Goal: Information Seeking & Learning: Learn about a topic

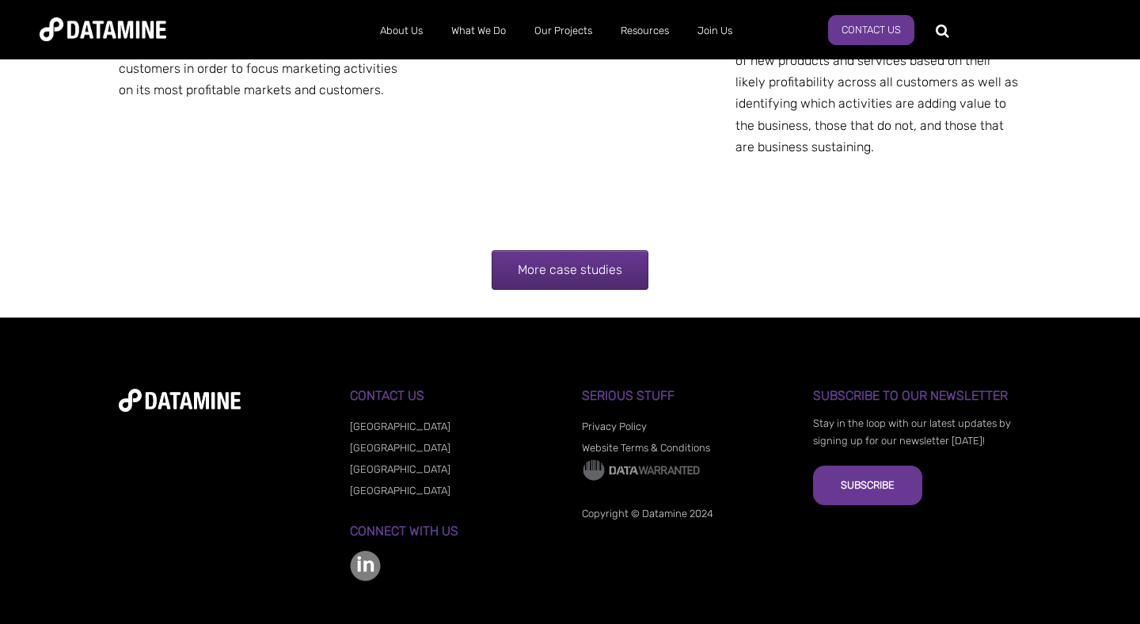
scroll to position [3126, 0]
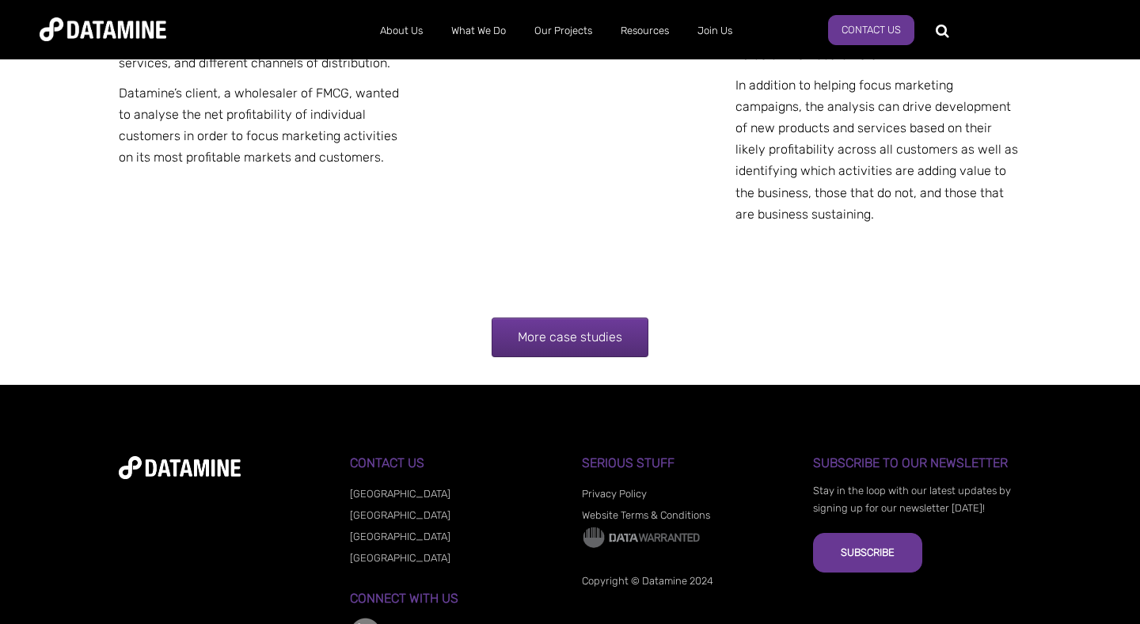
click at [577, 357] on link "More case studies" at bounding box center [570, 337] width 157 height 40
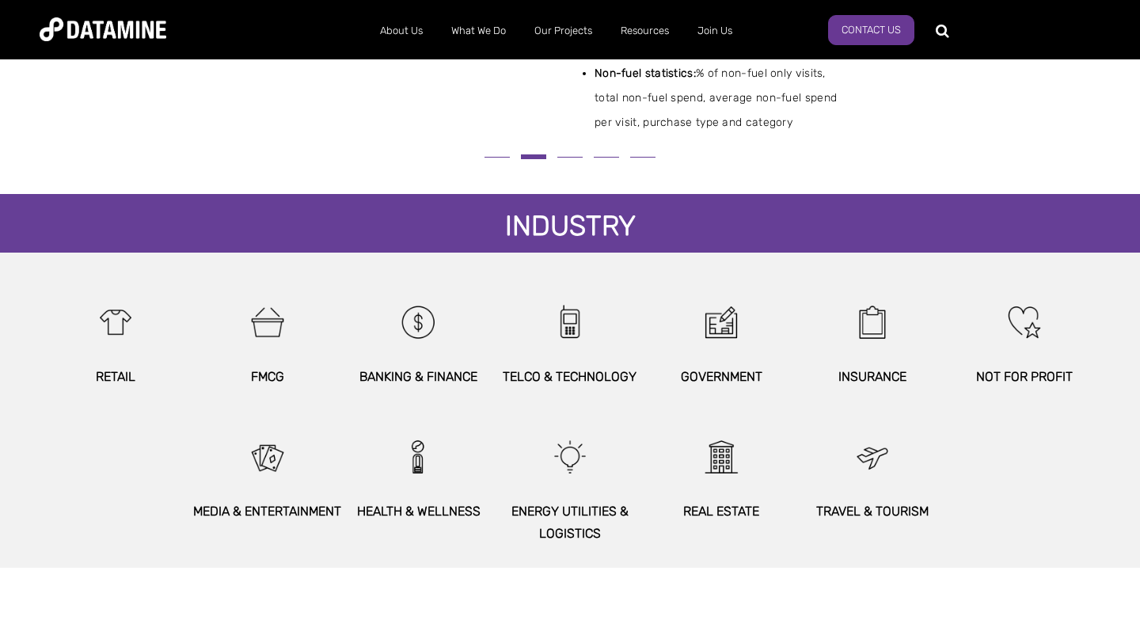
scroll to position [781, 0]
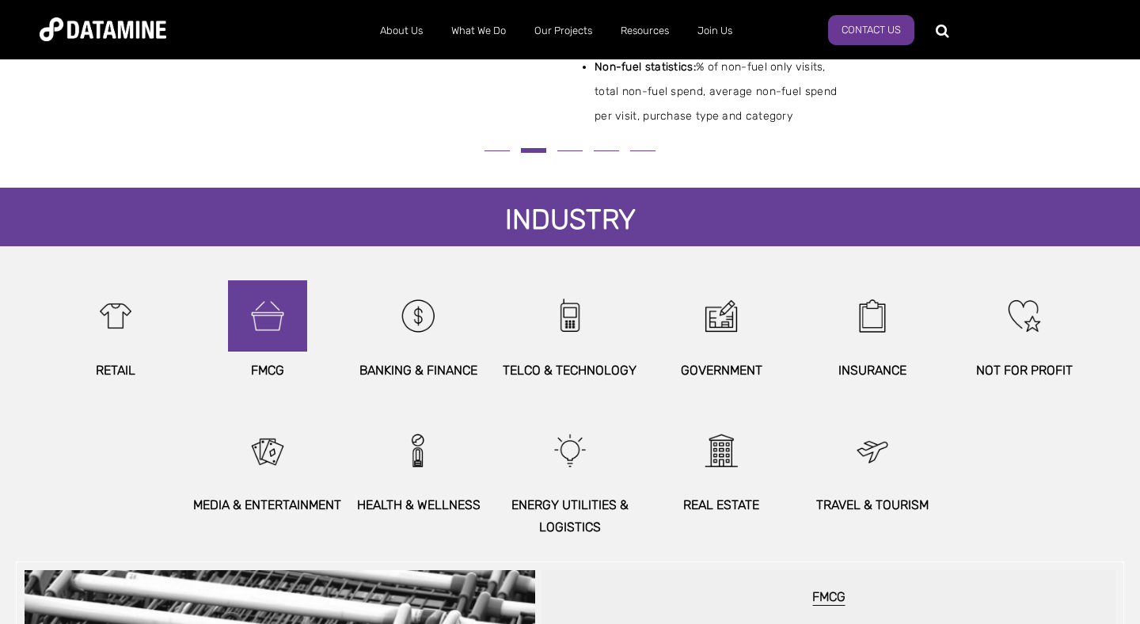
click at [264, 329] on img at bounding box center [268, 315] width 68 height 71
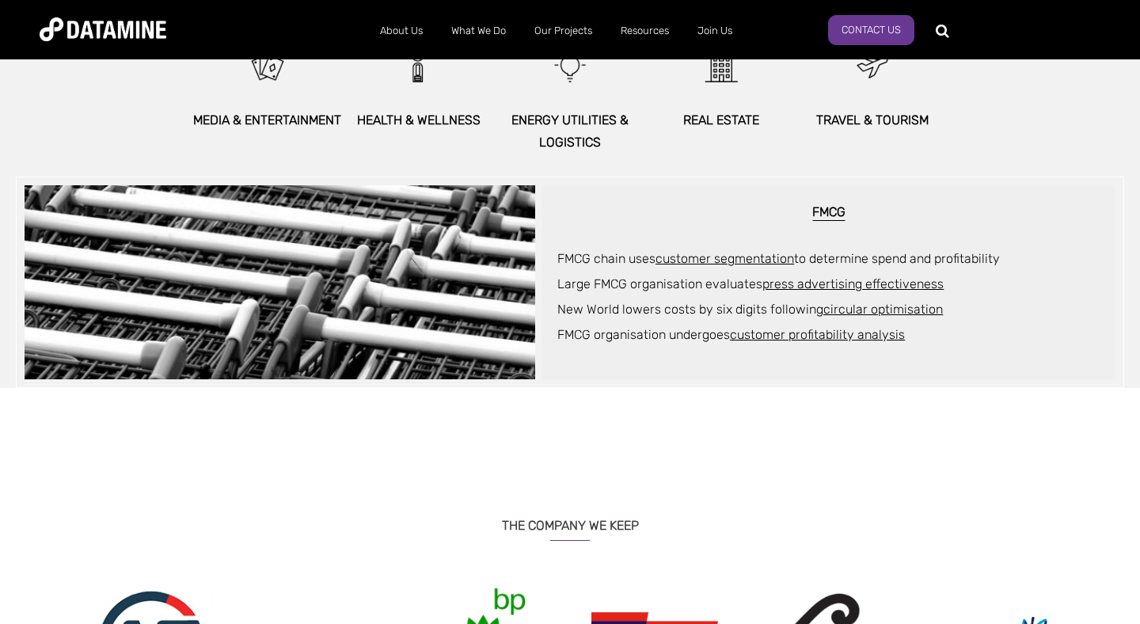
scroll to position [1162, 0]
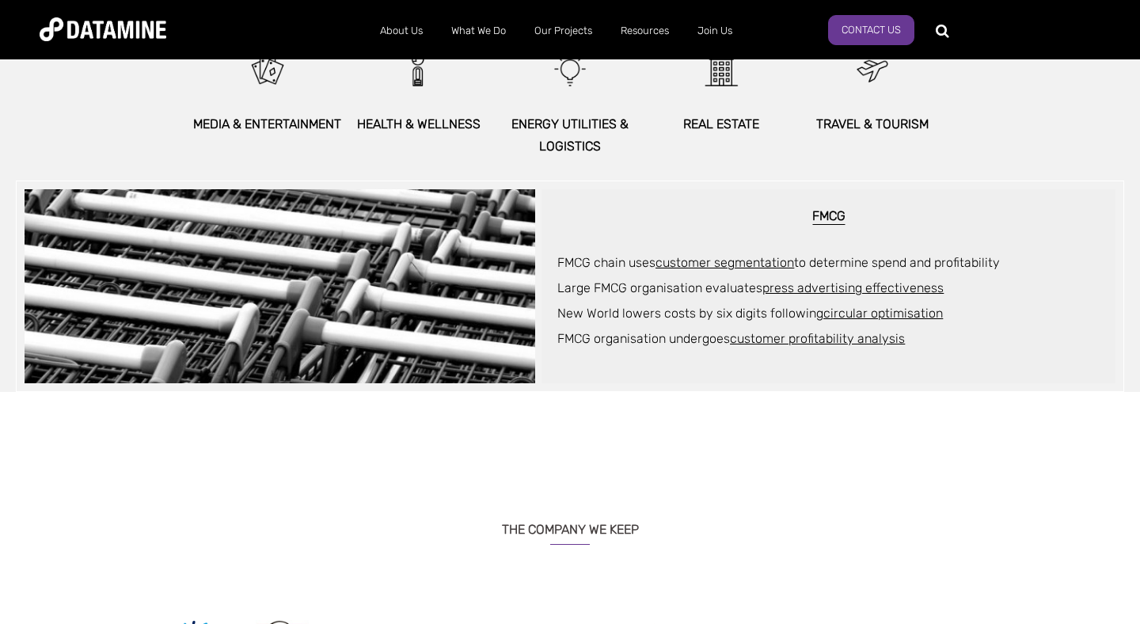
click at [872, 311] on link "circular optimisation" at bounding box center [883, 313] width 120 height 15
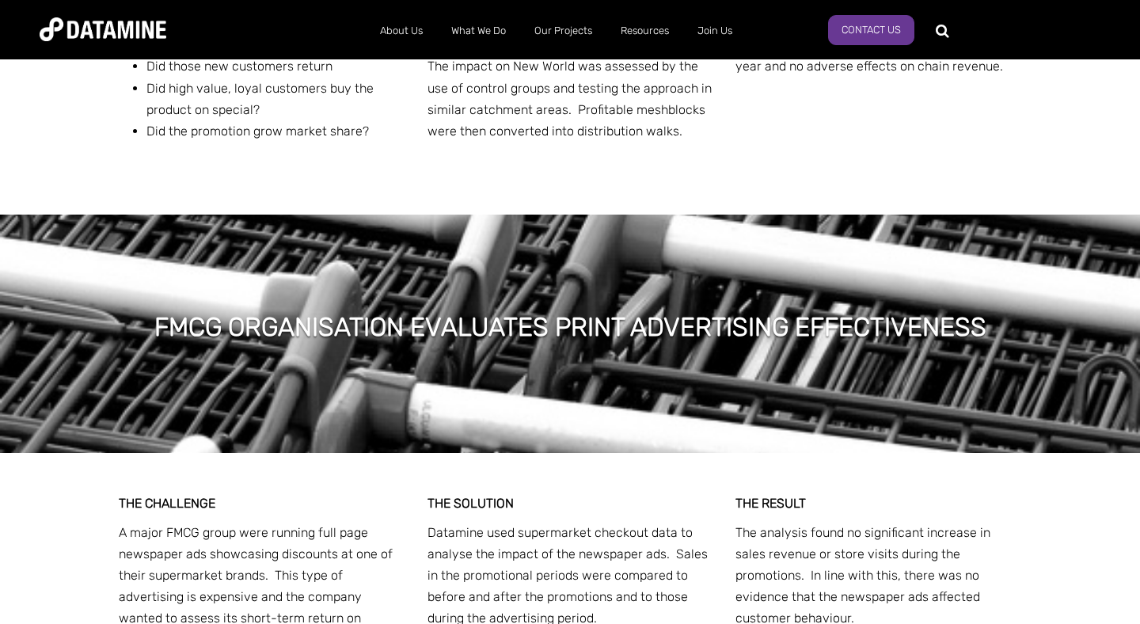
scroll to position [1803, 0]
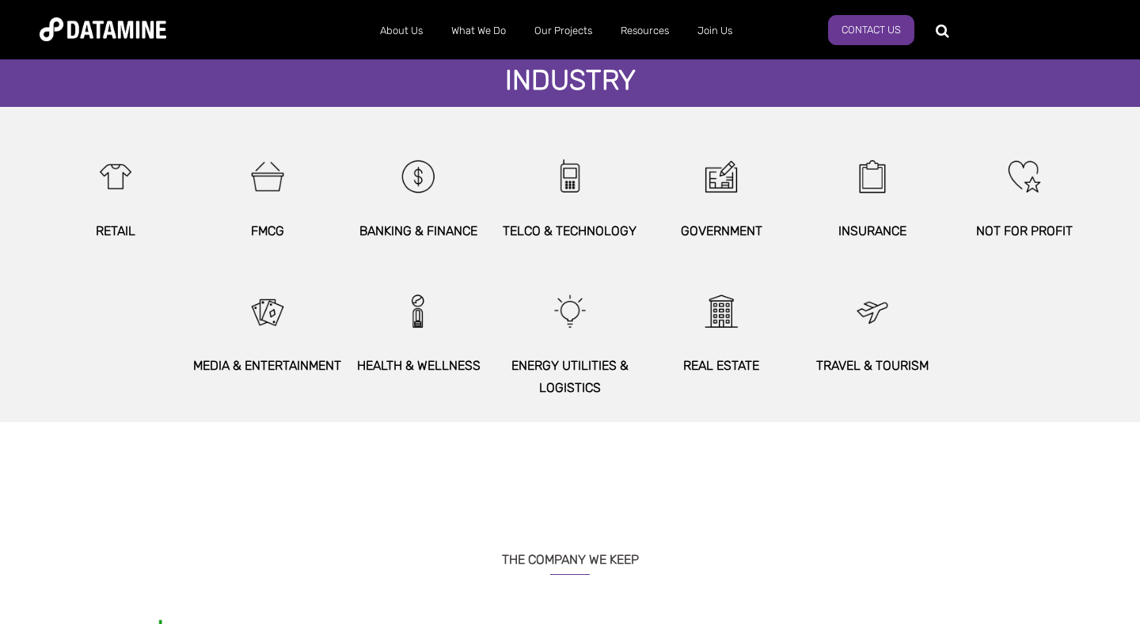
scroll to position [855, 0]
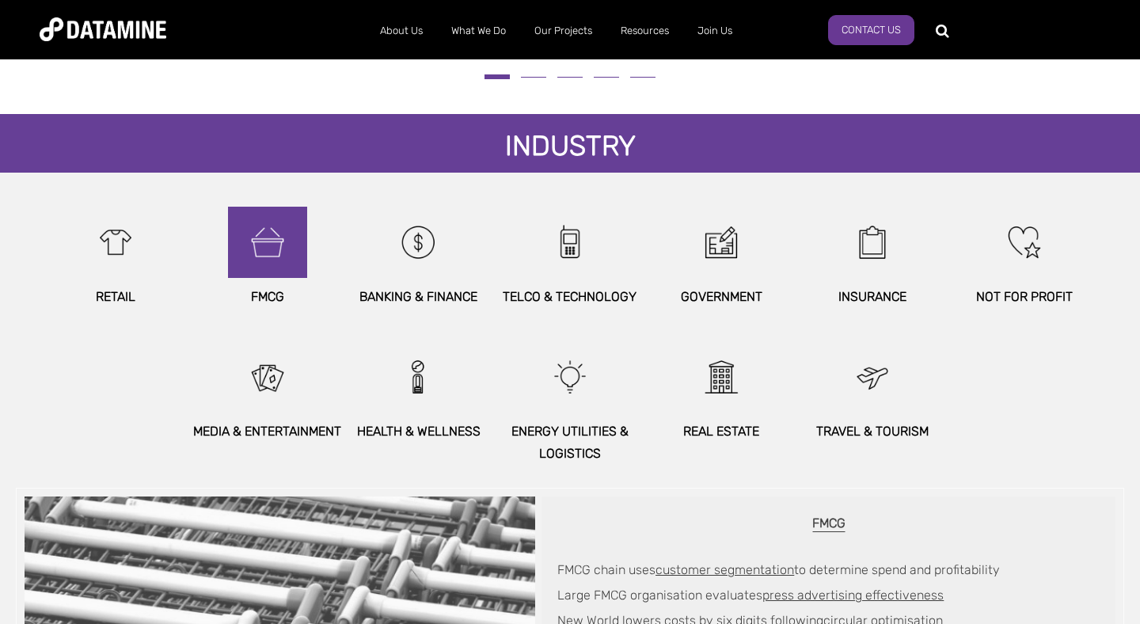
click at [275, 234] on img at bounding box center [268, 242] width 68 height 71
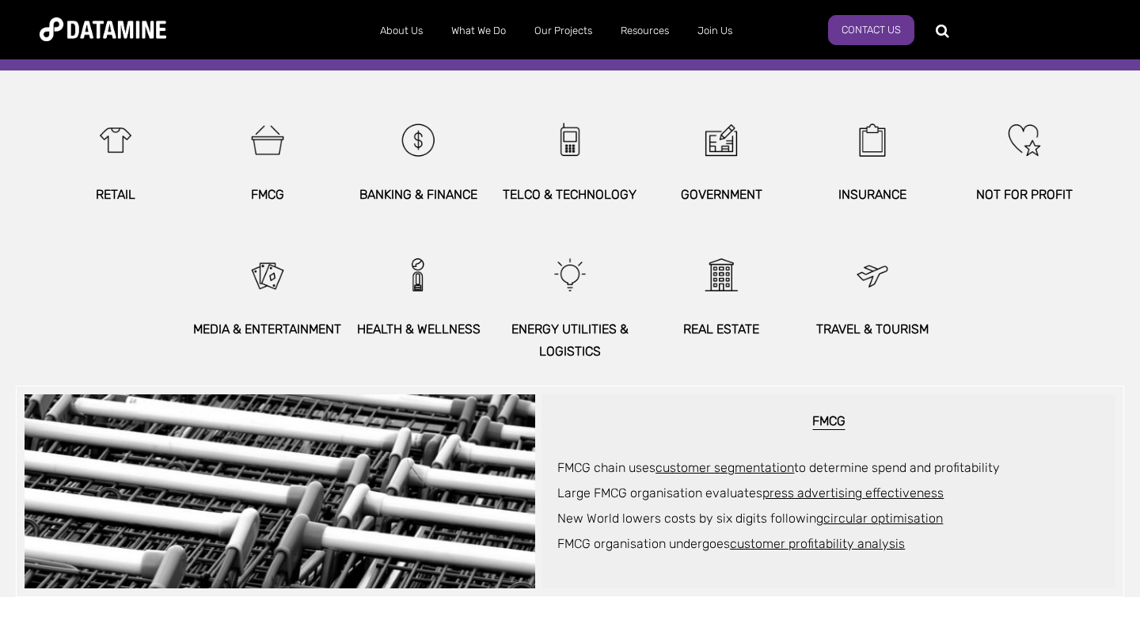
scroll to position [1060, 0]
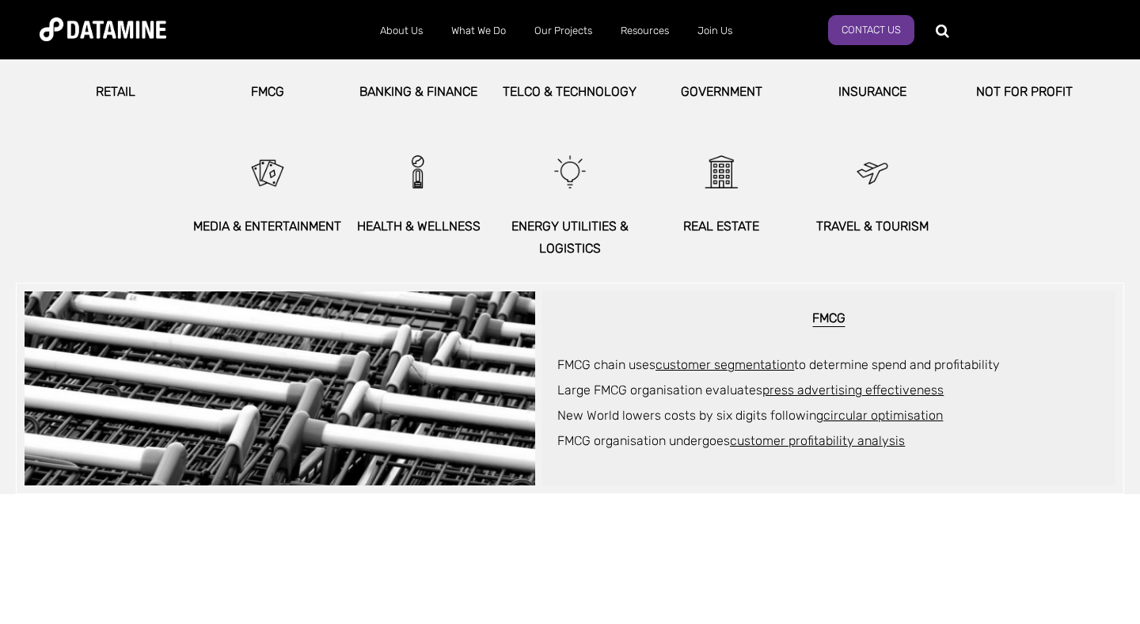
click at [800, 446] on link "customer profitability analysis" at bounding box center [817, 440] width 175 height 15
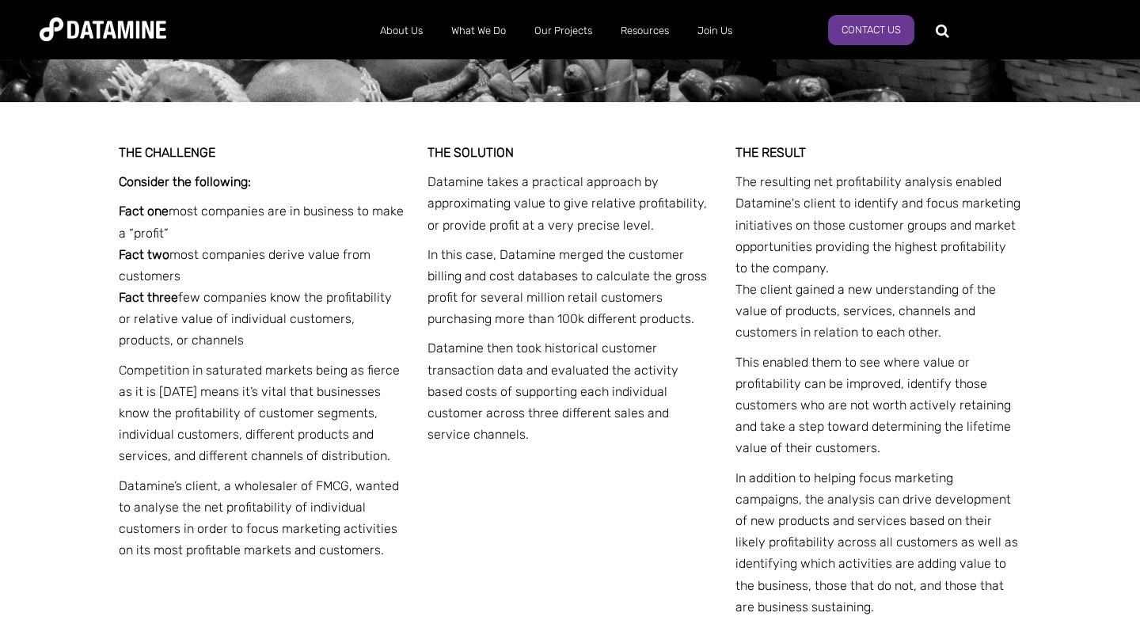
scroll to position [2734, 0]
